Goal: Information Seeking & Learning: Learn about a topic

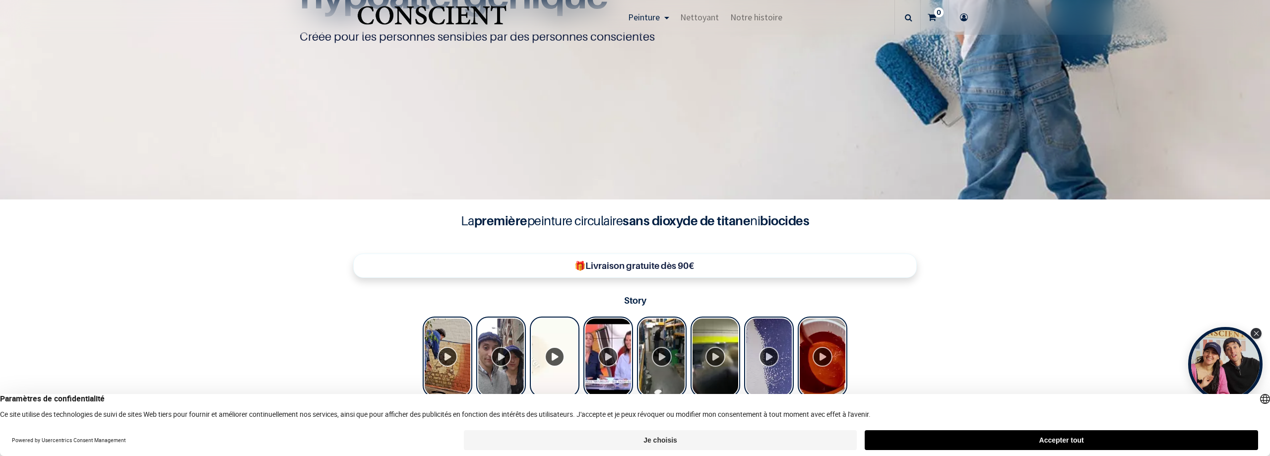
scroll to position [199, 0]
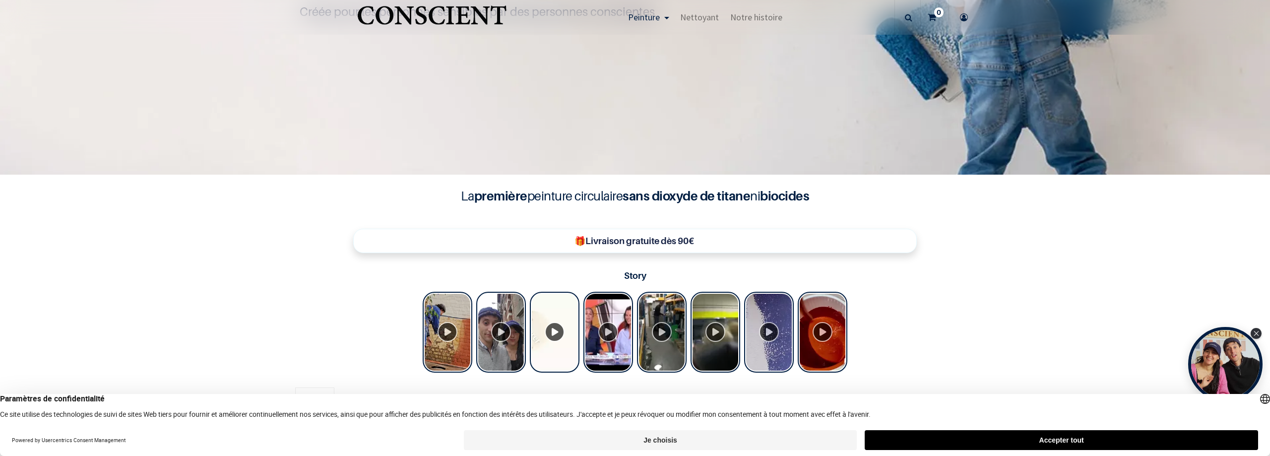
click at [683, 440] on button "Je choisis" at bounding box center [660, 440] width 393 height 20
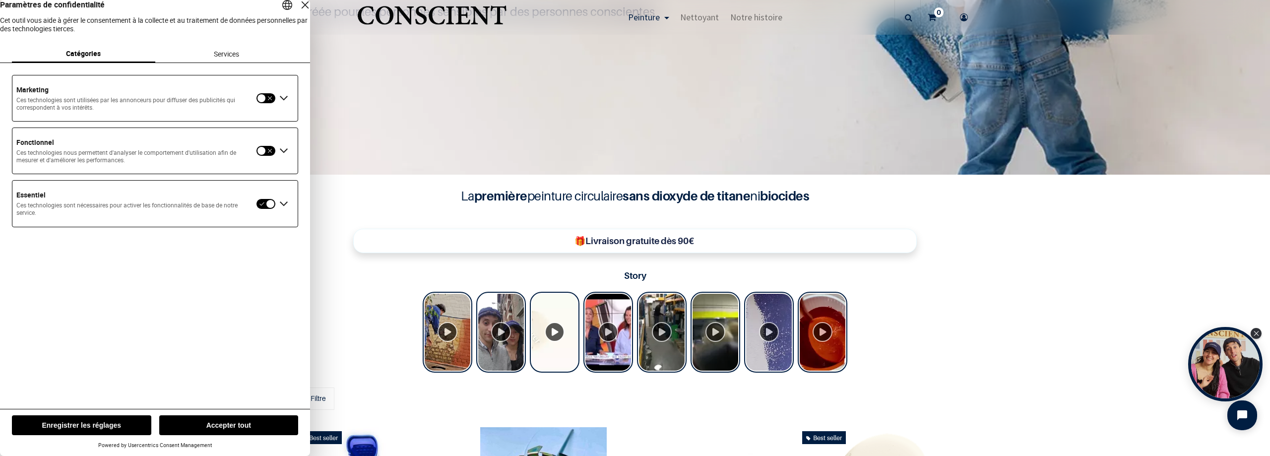
click at [282, 212] on div "Étendre Essentiel" at bounding box center [284, 204] width 16 height 16
click at [125, 425] on button "Enregistrer les réglages" at bounding box center [81, 425] width 139 height 20
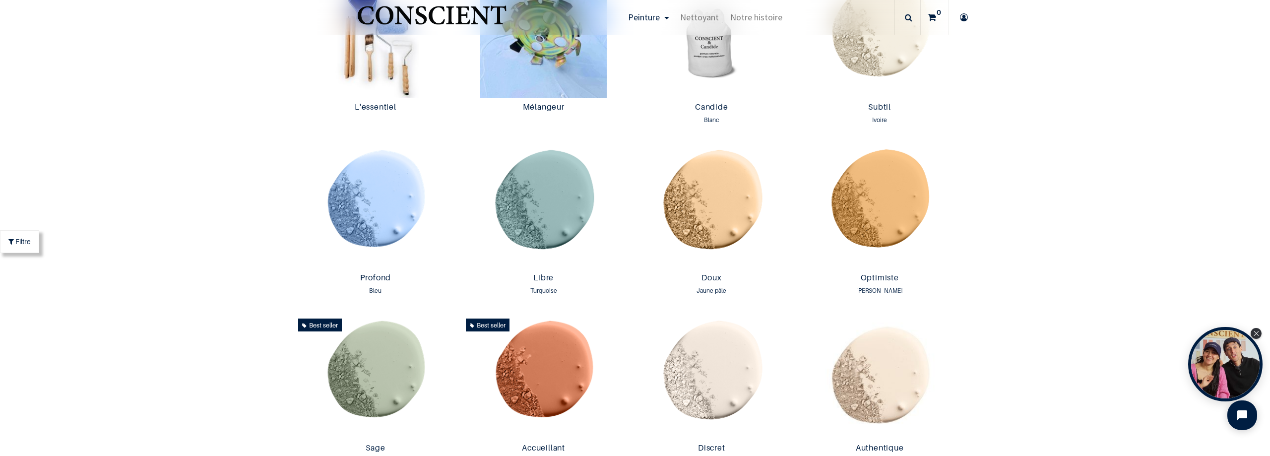
scroll to position [496, 0]
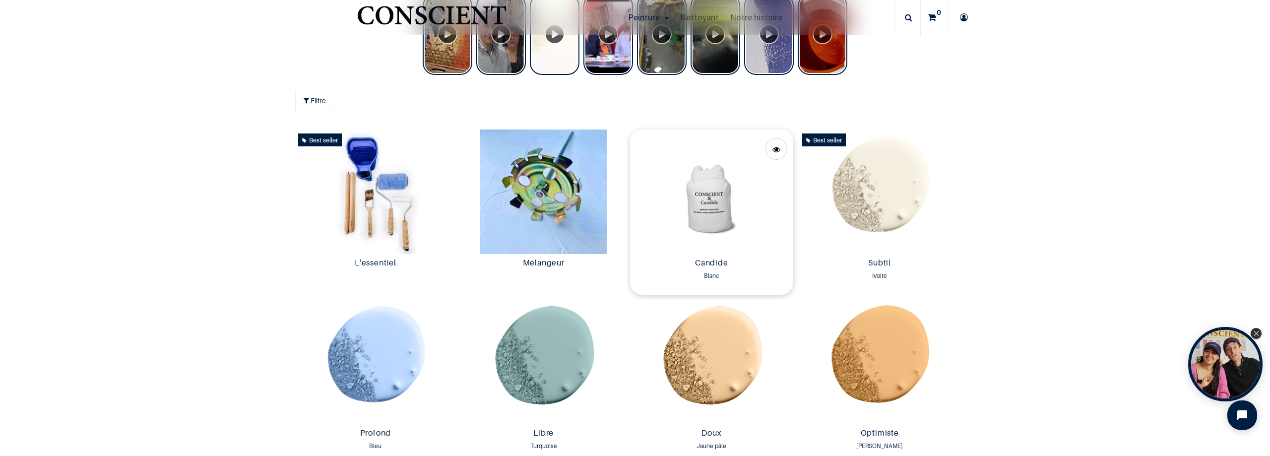
click at [695, 226] on img at bounding box center [711, 191] width 163 height 124
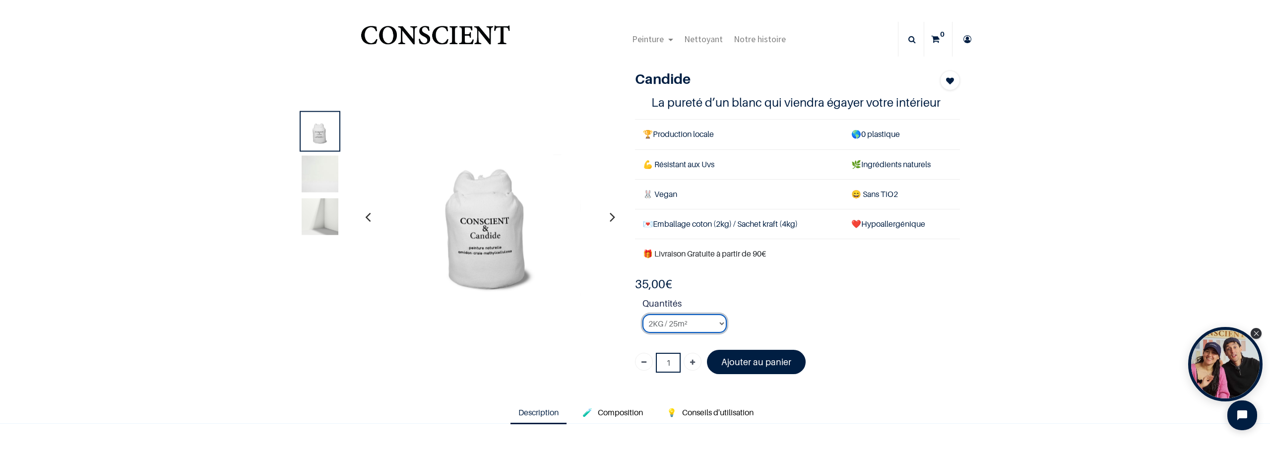
click at [718, 322] on select "2KG / 25m² 4KG / 50m² 8KG / 100m² Testeur" at bounding box center [684, 323] width 84 height 19
select select "3"
click at [642, 314] on select "2KG / 25m² 4KG / 50m² 8KG / 100m² Testeur" at bounding box center [684, 323] width 84 height 19
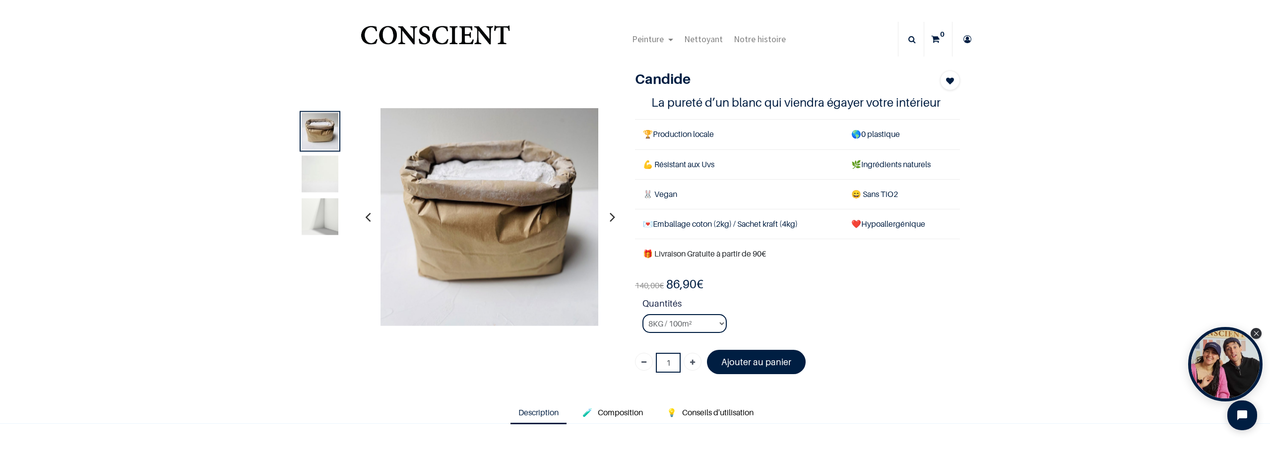
click at [326, 164] on img at bounding box center [320, 173] width 37 height 37
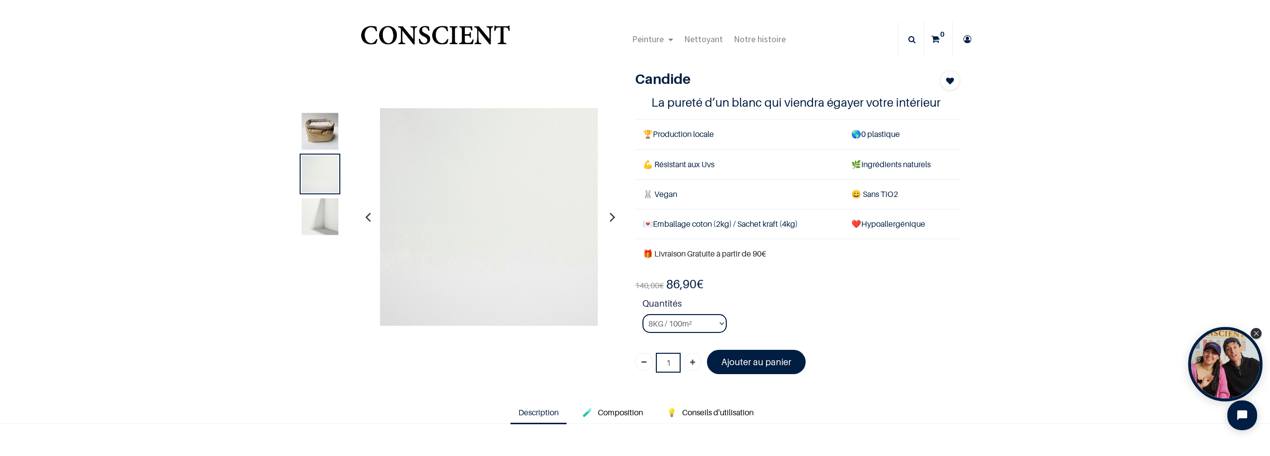
click at [308, 224] on img at bounding box center [320, 216] width 37 height 37
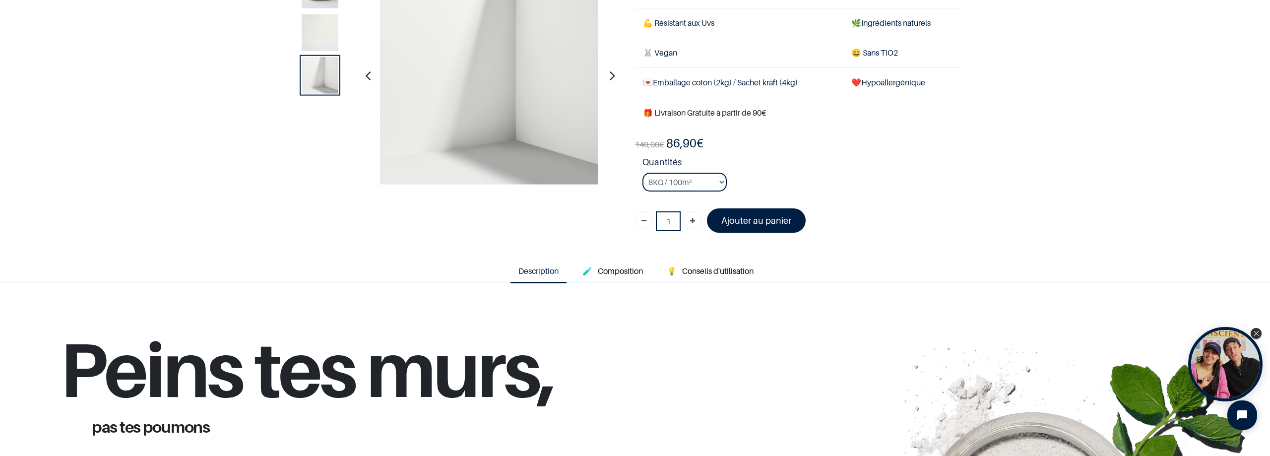
scroll to position [99, 0]
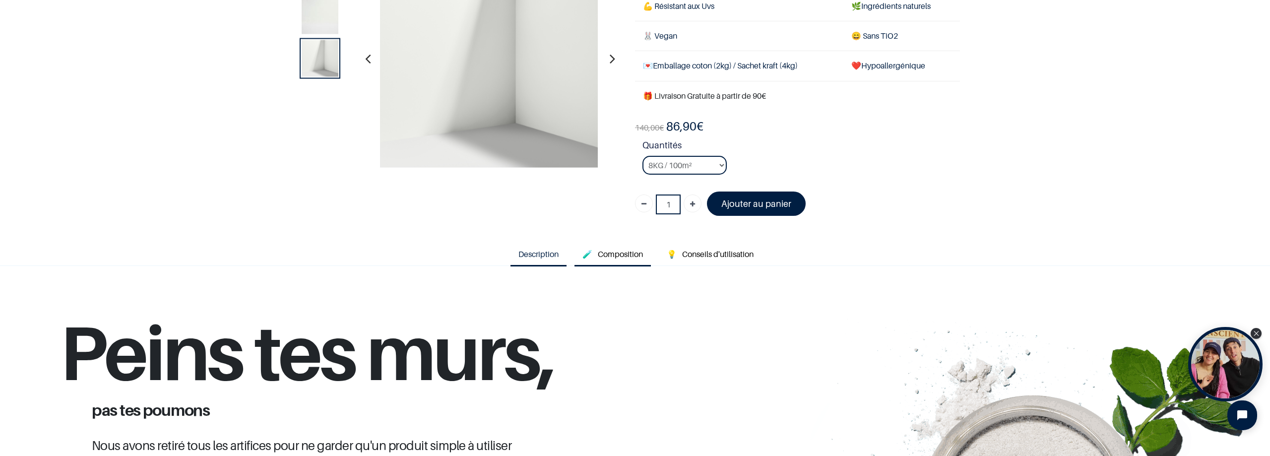
click at [593, 257] on link "🧪 Composition" at bounding box center [612, 254] width 76 height 23
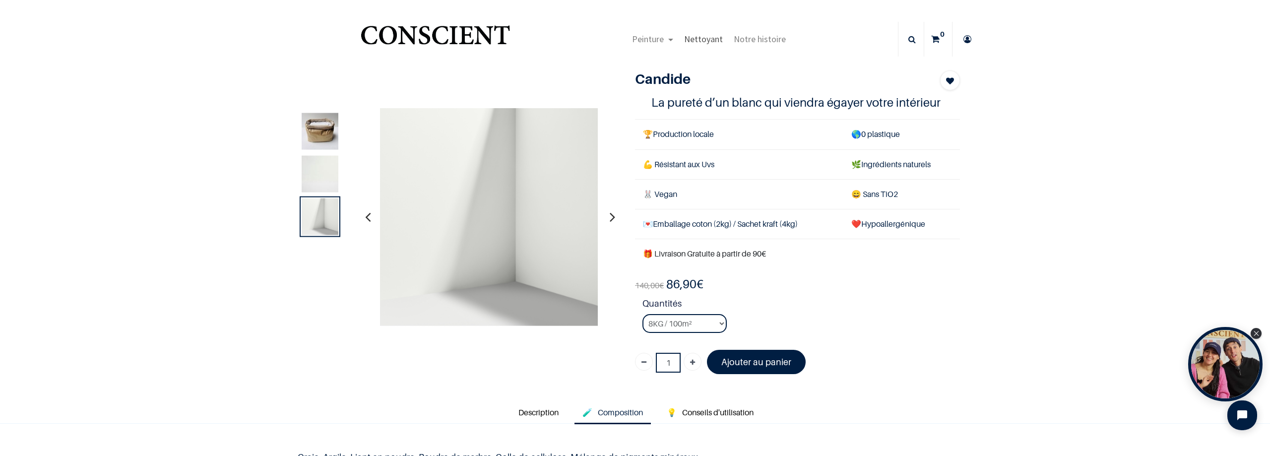
click at [715, 38] on span "Nettoyant" at bounding box center [703, 38] width 39 height 11
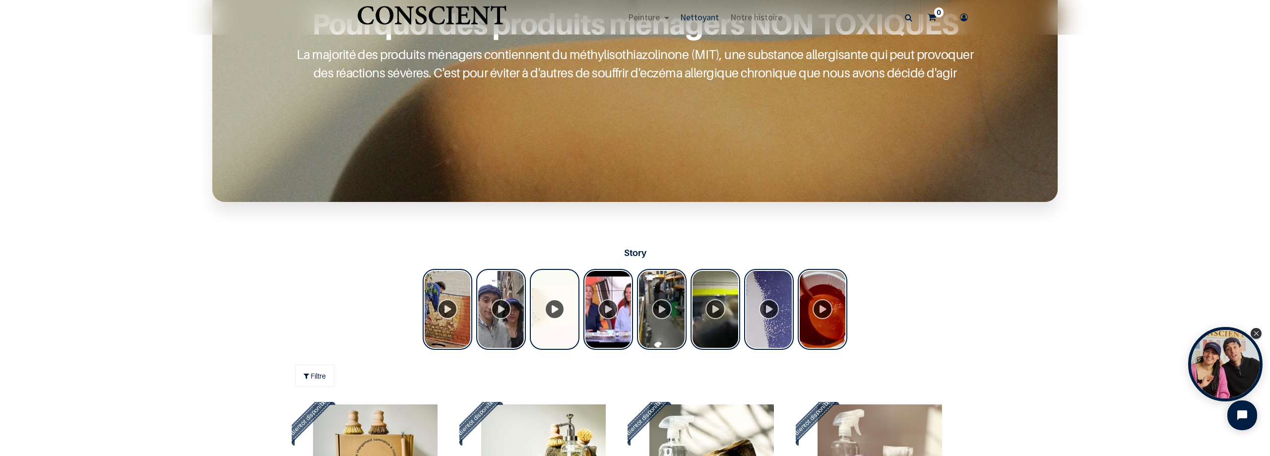
scroll to position [298, 0]
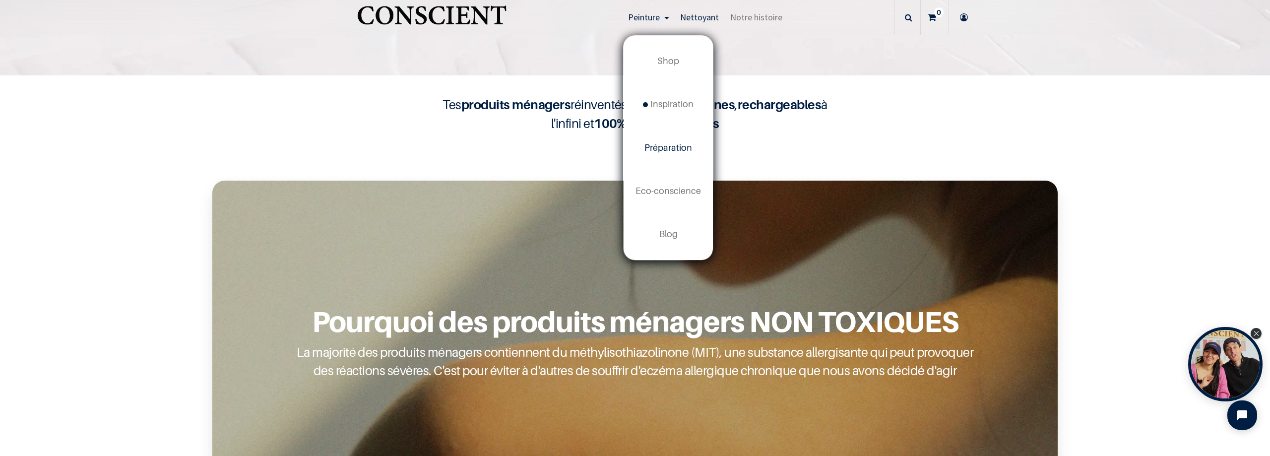
click at [679, 142] on span "Préparation" at bounding box center [668, 147] width 48 height 10
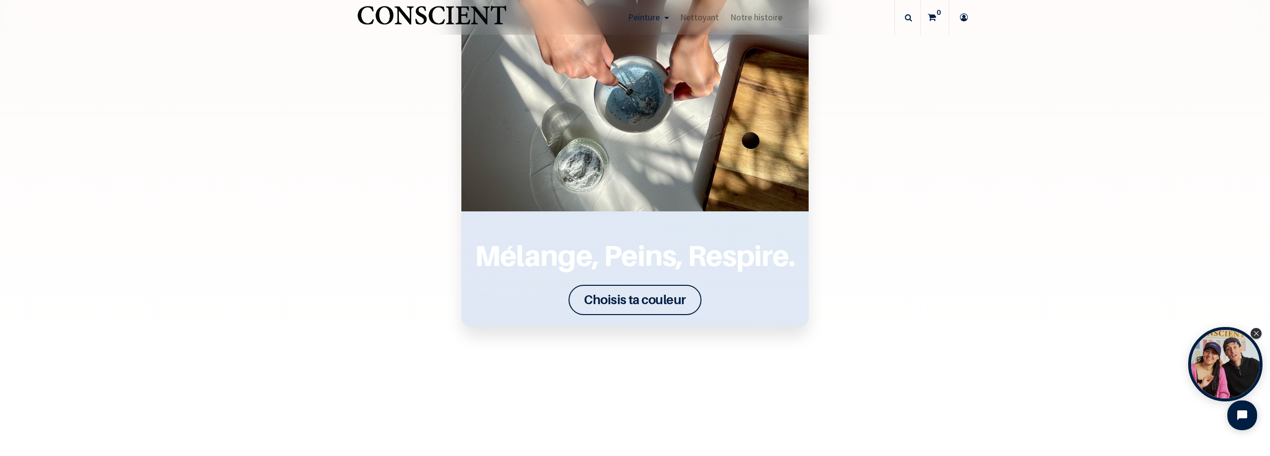
scroll to position [1389, 0]
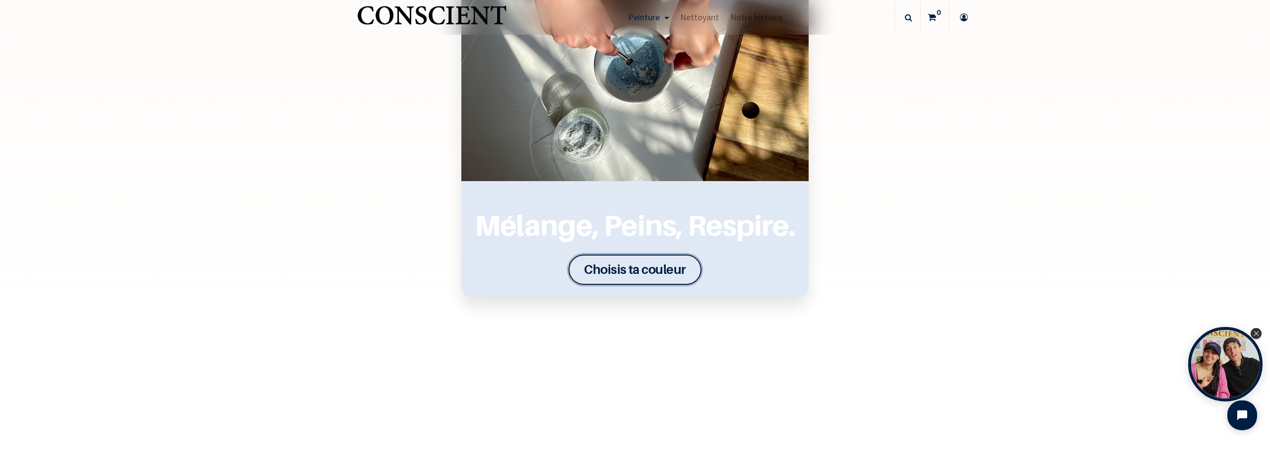
click at [598, 262] on font "Choisis ta couleur" at bounding box center [635, 268] width 102 height 15
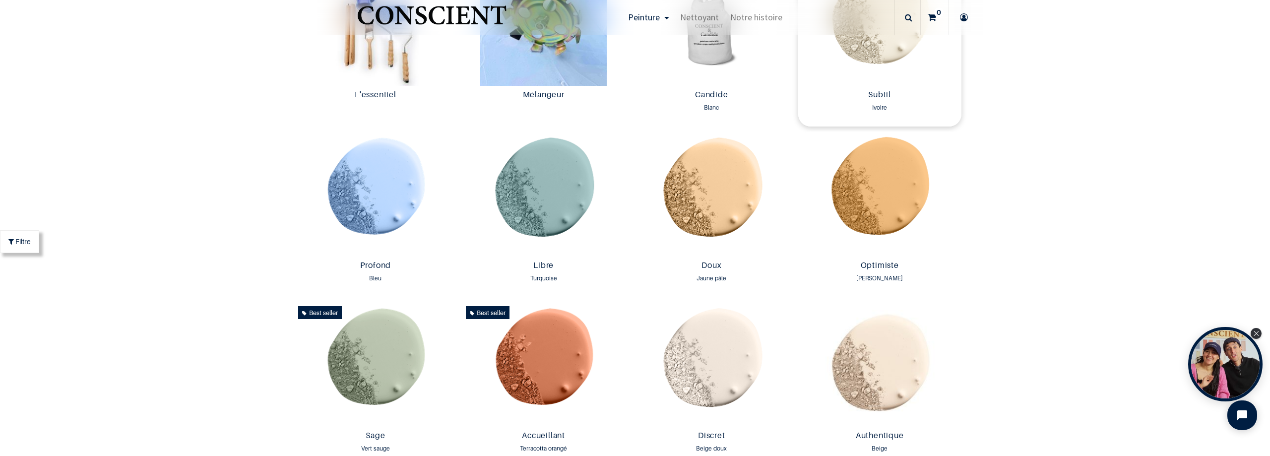
scroll to position [645, 0]
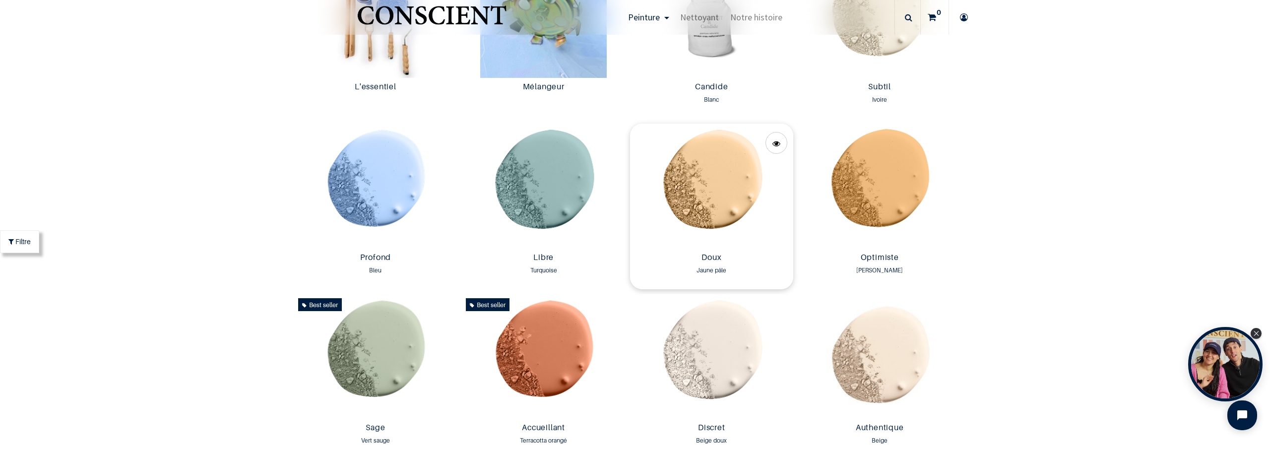
click at [716, 201] on img at bounding box center [711, 185] width 163 height 124
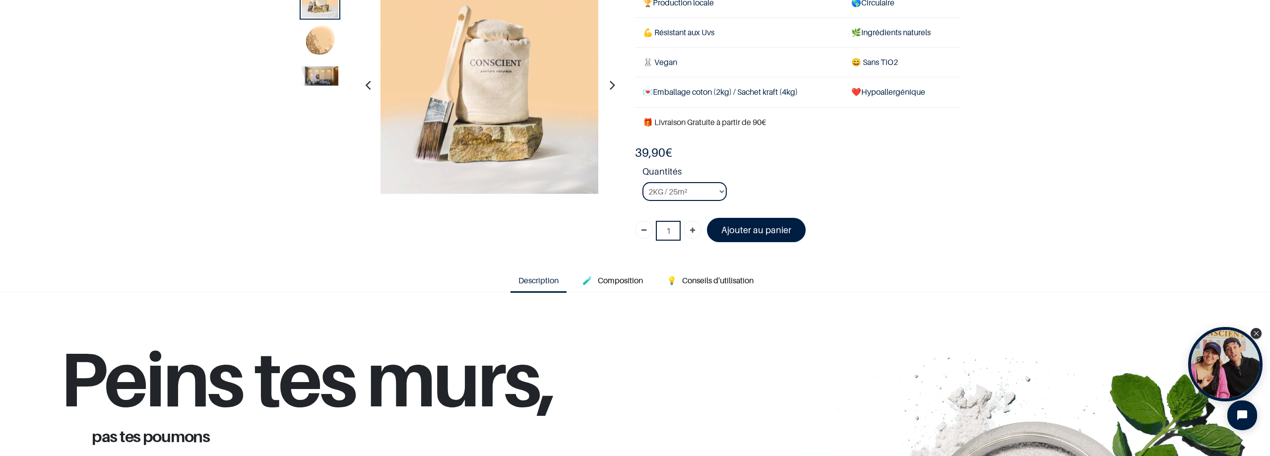
scroll to position [149, 0]
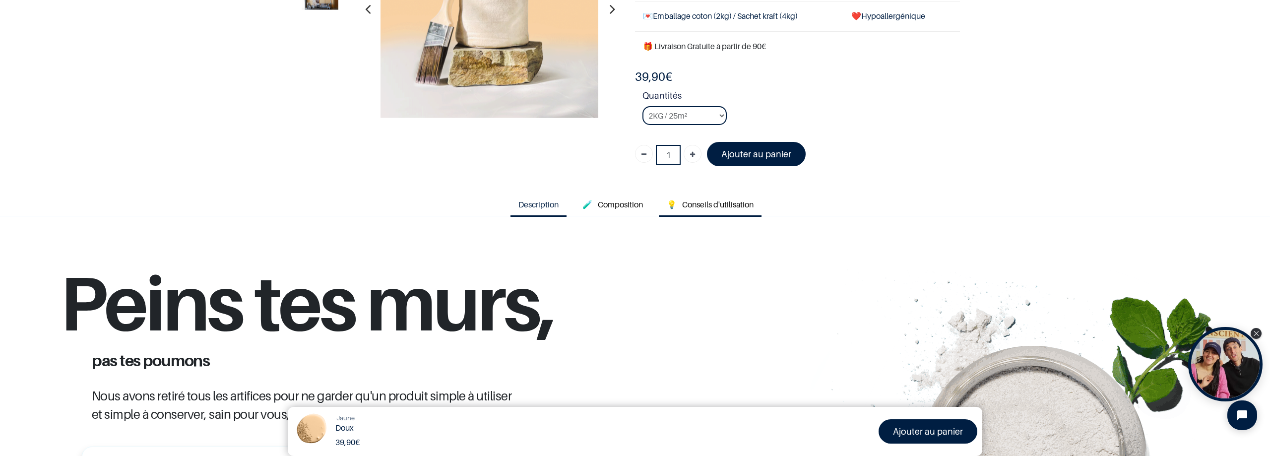
click at [686, 212] on link "💡 Conseils d'utilisation" at bounding box center [710, 204] width 103 height 23
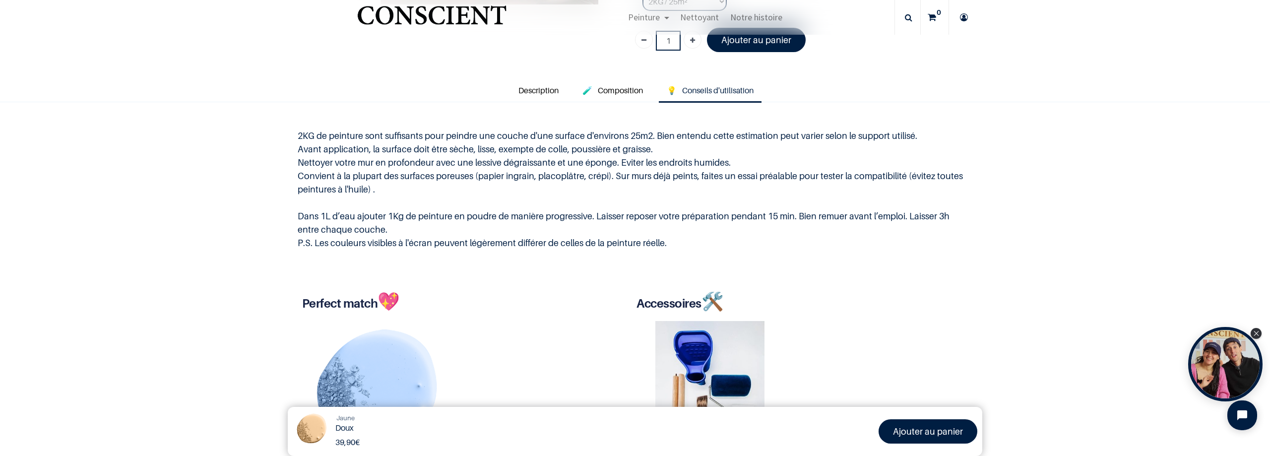
scroll to position [248, 0]
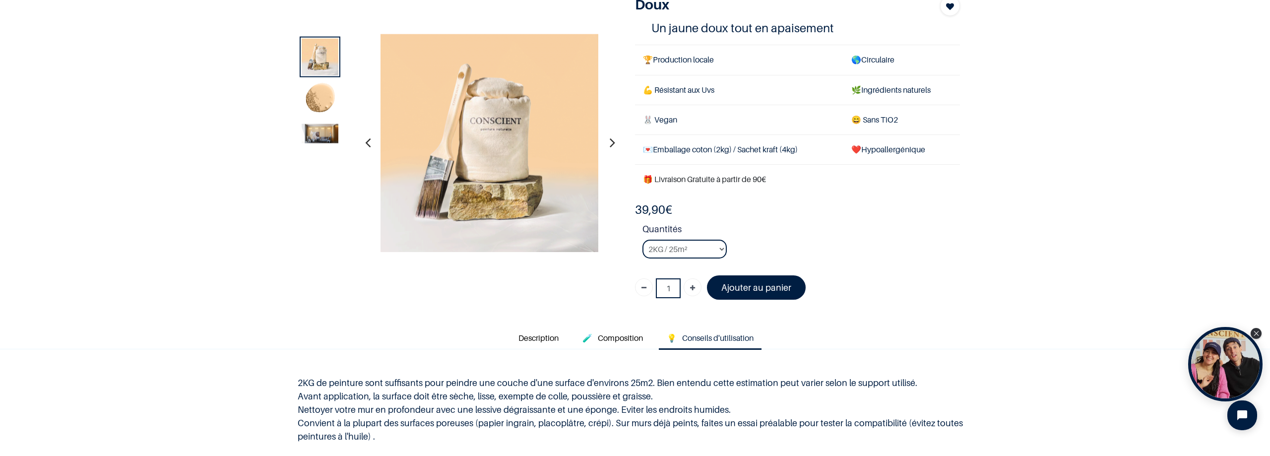
scroll to position [50, 0]
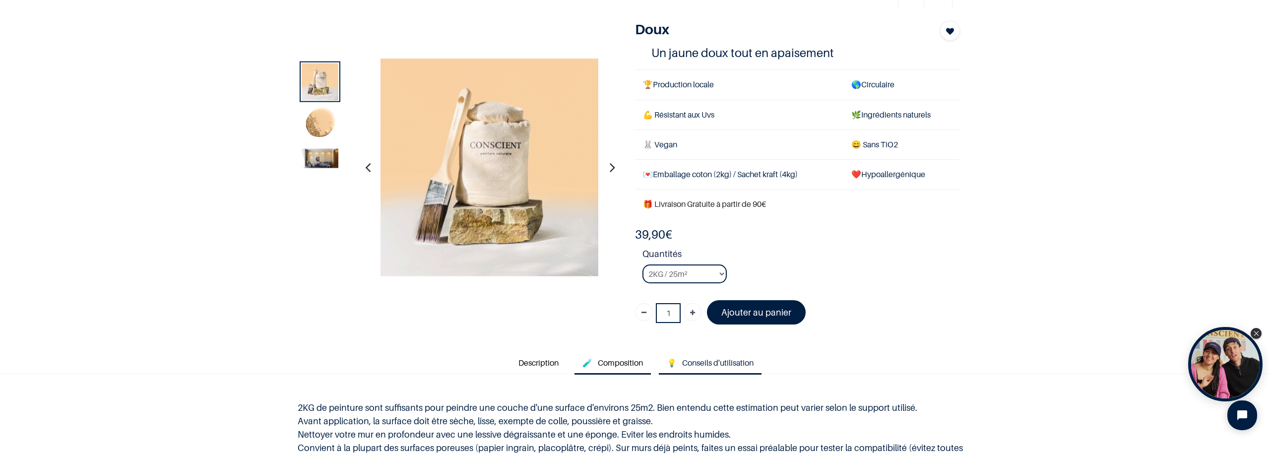
click at [608, 362] on span "Composition" at bounding box center [620, 363] width 45 height 10
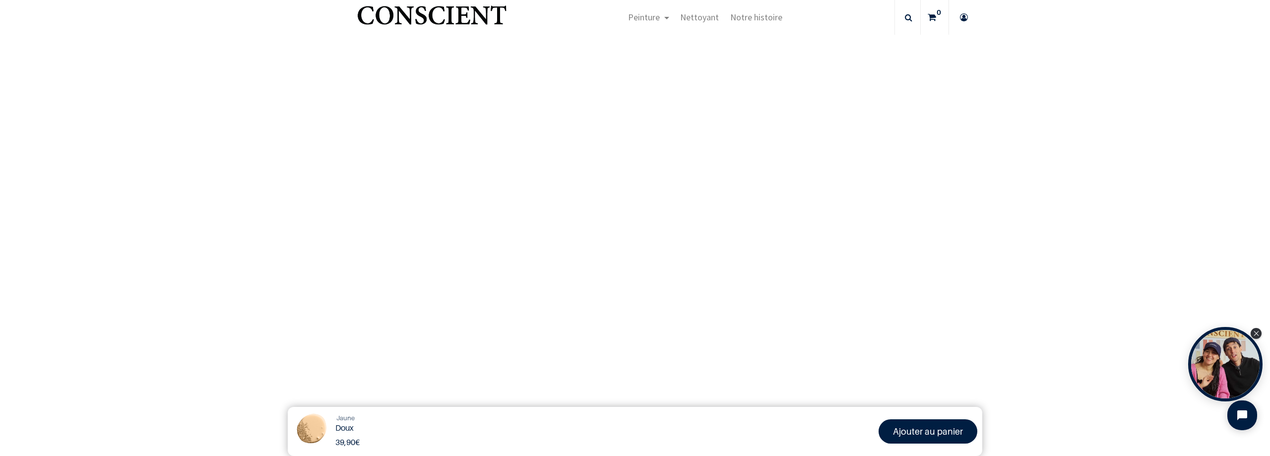
scroll to position [1042, 0]
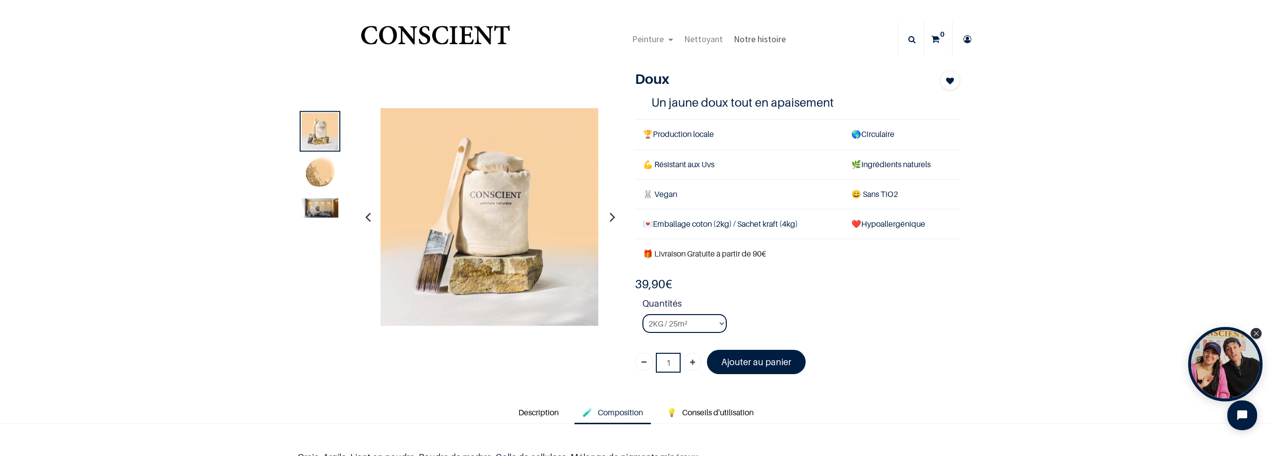
click at [755, 37] on span "Notre histoire" at bounding box center [760, 38] width 52 height 11
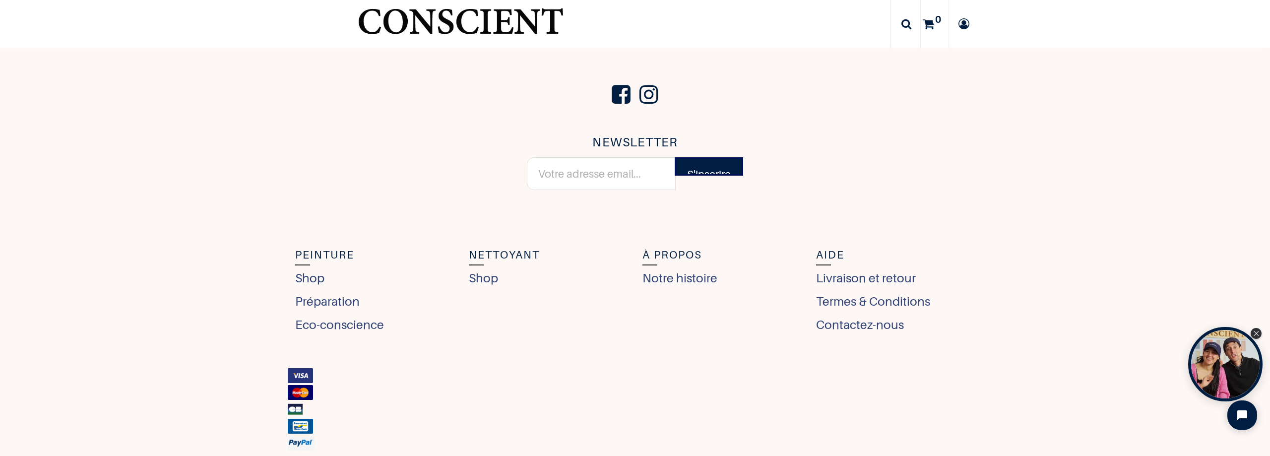
scroll to position [4263, 0]
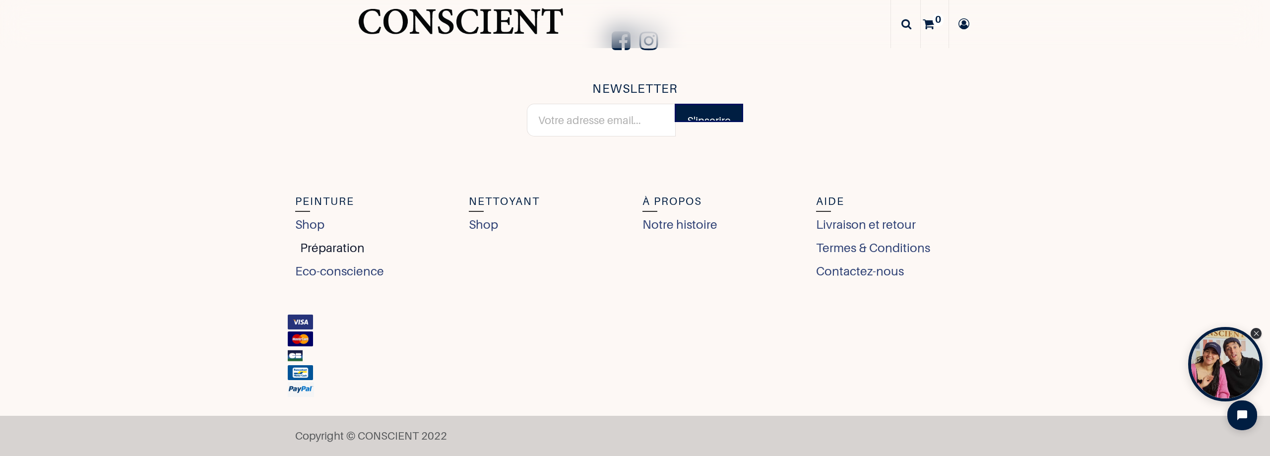
click at [323, 243] on link "Préparation" at bounding box center [329, 248] width 69 height 18
